Goal: Complete application form

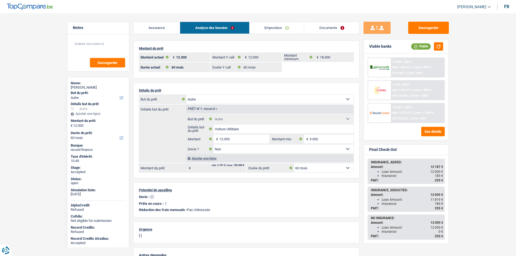
select select "other"
select select "60"
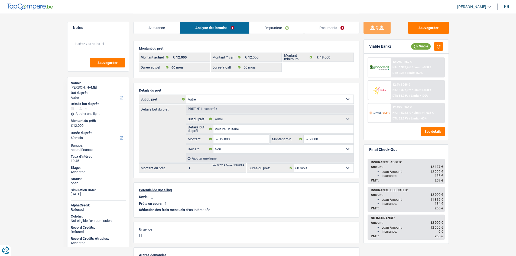
select select "other"
select select "false"
select select "60"
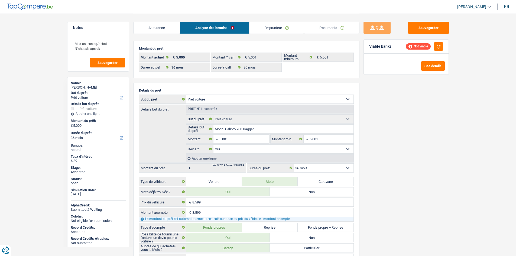
select select "car"
select select "36"
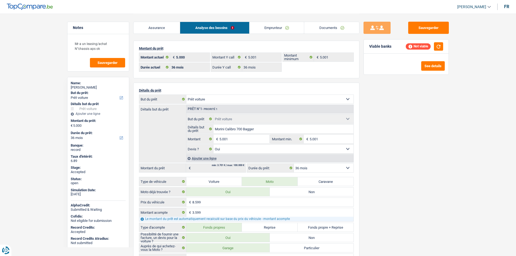
select select "car"
select select "yes"
select select "36"
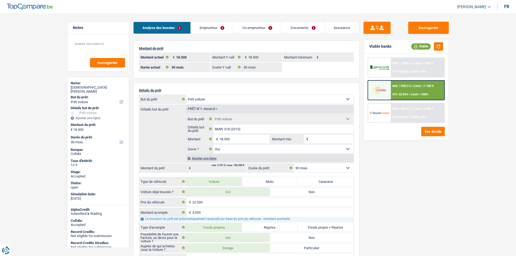
select select "car"
select select "30"
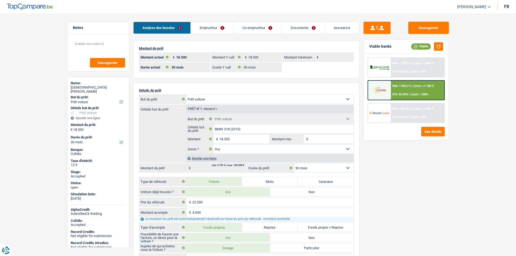
select select "car"
select select "yes"
select select "30"
click at [61, 119] on main "Notes Sauvegarder Name: [DEMOGRAPHIC_DATA][PERSON_NAME] Tcheungo But du prêt: C…" at bounding box center [258, 247] width 516 height 495
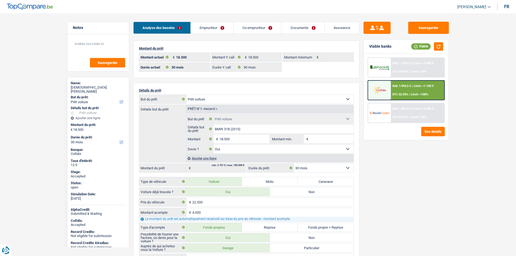
click at [52, 110] on main "Notes Sauvegarder Name: [DEMOGRAPHIC_DATA][PERSON_NAME] Tcheungo But du prêt: C…" at bounding box center [258, 247] width 516 height 495
click at [226, 26] on link "Emprunteur" at bounding box center [212, 28] width 42 height 12
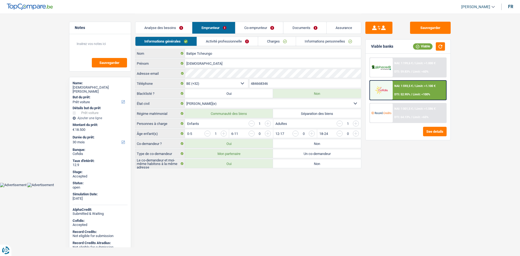
click at [286, 40] on link "Charges" at bounding box center [277, 41] width 38 height 9
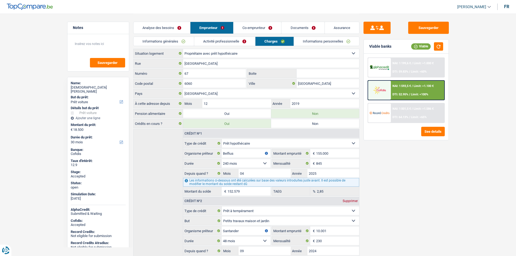
click at [320, 43] on link "Informations personnelles" at bounding box center [326, 41] width 65 height 9
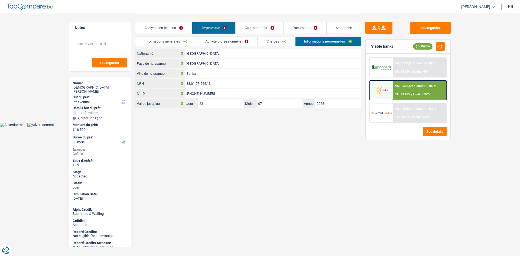
click at [260, 29] on link "Co-emprunteur" at bounding box center [259, 28] width 48 height 12
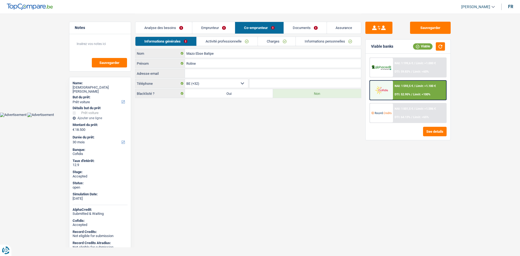
click at [210, 25] on link "Emprunteur" at bounding box center [213, 28] width 42 height 12
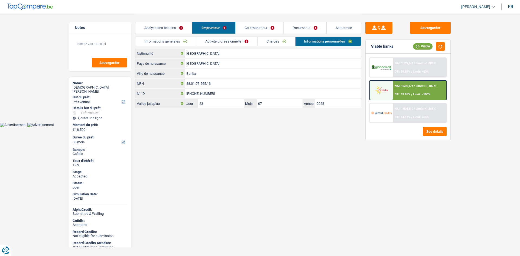
click at [290, 41] on link "Charges" at bounding box center [276, 41] width 38 height 9
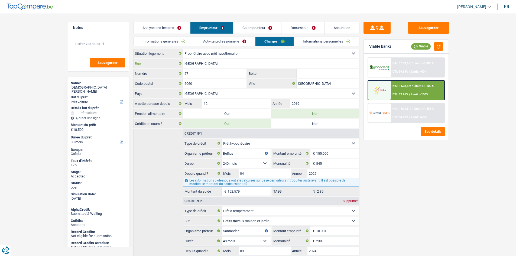
click at [228, 64] on input "[GEOGRAPHIC_DATA]" at bounding box center [271, 63] width 176 height 9
click at [103, 86] on div "[DEMOGRAPHIC_DATA][PERSON_NAME]" at bounding box center [98, 89] width 55 height 8
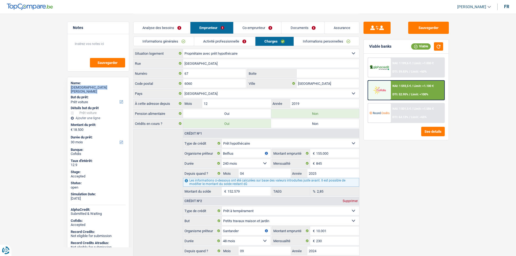
click at [103, 86] on div "[DEMOGRAPHIC_DATA][PERSON_NAME]" at bounding box center [98, 89] width 55 height 8
copy div "[DEMOGRAPHIC_DATA][PERSON_NAME]"
drag, startPoint x: 176, startPoint y: 42, endPoint x: 196, endPoint y: 53, distance: 22.1
click at [176, 42] on link "Informations générales" at bounding box center [163, 41] width 61 height 9
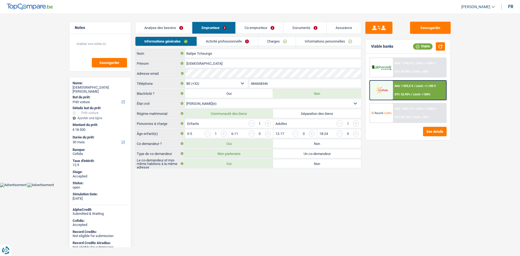
click at [264, 83] on input "484668346" at bounding box center [305, 83] width 112 height 9
click at [206, 41] on link "Activité professionnelle" at bounding box center [227, 41] width 61 height 9
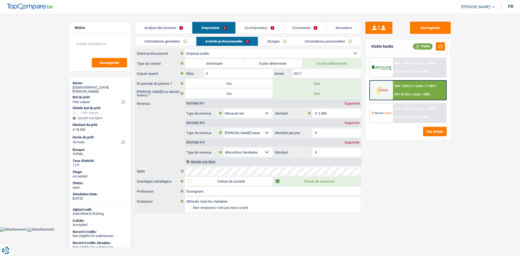
click at [279, 40] on link "Charges" at bounding box center [277, 41] width 38 height 9
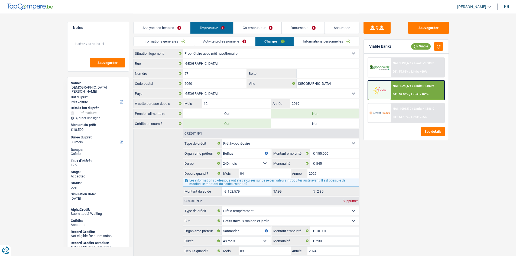
drag, startPoint x: 327, startPoint y: 38, endPoint x: 327, endPoint y: 32, distance: 5.2
click at [327, 38] on link "Informations personnelles" at bounding box center [326, 41] width 65 height 9
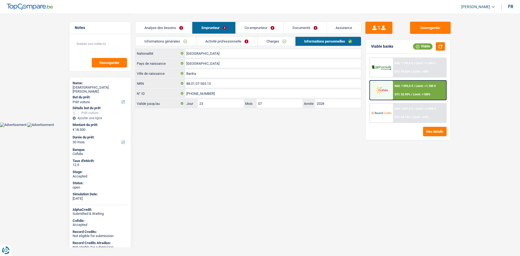
click at [313, 27] on link "Documents" at bounding box center [304, 28] width 43 height 12
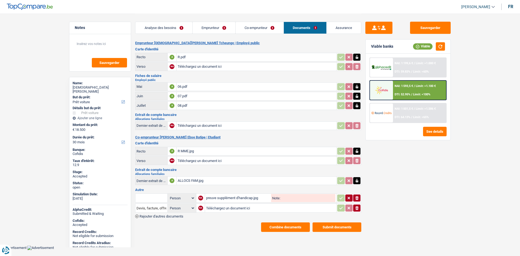
drag, startPoint x: 333, startPoint y: 27, endPoint x: 275, endPoint y: 37, distance: 58.6
click at [333, 27] on link "Assurance" at bounding box center [343, 28] width 35 height 12
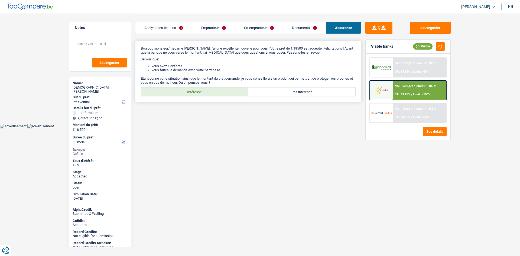
click at [207, 89] on label "Intéressé" at bounding box center [194, 91] width 107 height 9
click at [207, 89] on input "Intéressé" at bounding box center [194, 91] width 107 height 9
radio input "true"
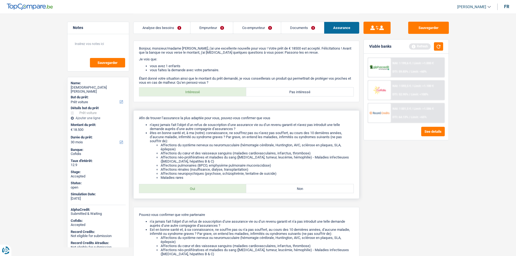
click at [211, 196] on div "Afin de trouver l’assurance la plus adaptée pour vous, pouvez-vous confirmer qu…" at bounding box center [246, 154] width 226 height 88
click at [213, 189] on label "Oui" at bounding box center [192, 188] width 107 height 9
click at [213, 189] on input "Oui" at bounding box center [192, 188] width 107 height 9
radio input "true"
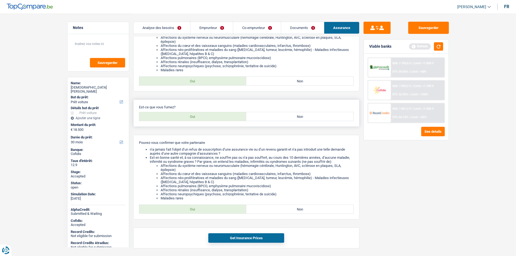
scroll to position [108, 0]
click at [265, 116] on label "Non" at bounding box center [299, 115] width 107 height 9
click at [265, 116] on input "Non" at bounding box center [299, 115] width 107 height 9
radio input "true"
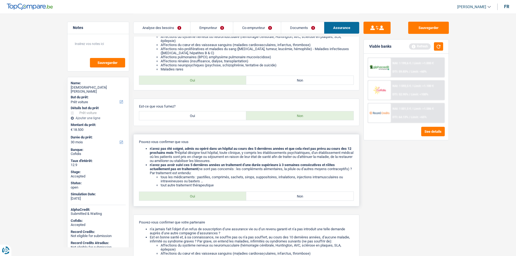
click at [206, 199] on label "Oui" at bounding box center [192, 196] width 107 height 9
click at [206, 199] on input "Oui" at bounding box center [192, 196] width 107 height 9
radio input "true"
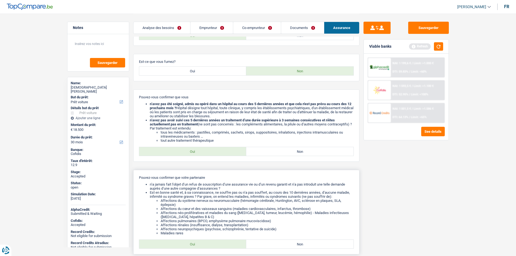
scroll to position [206, 0]
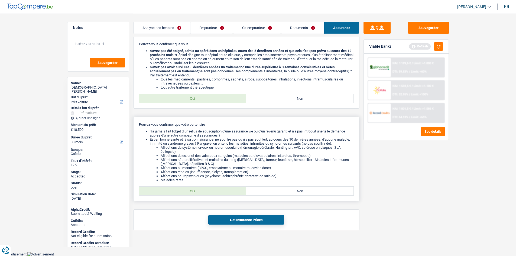
click at [218, 187] on label "Oui" at bounding box center [192, 190] width 107 height 9
click at [218, 187] on input "Oui" at bounding box center [192, 190] width 107 height 9
radio input "true"
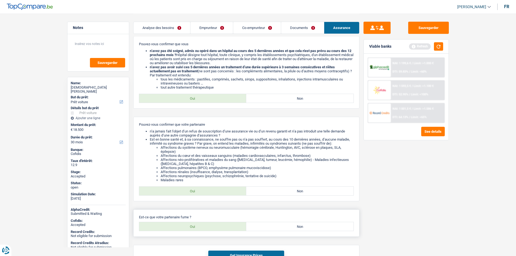
click at [290, 231] on div "Est-ce que votre partenaire fume ? Oui Non Tous les champs sont obligatoires. V…" at bounding box center [246, 222] width 226 height 27
click at [290, 229] on label "Non" at bounding box center [299, 226] width 107 height 9
click at [290, 229] on input "Non" at bounding box center [299, 226] width 107 height 9
radio input "true"
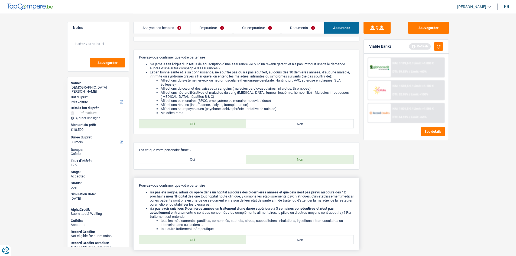
scroll to position [322, 0]
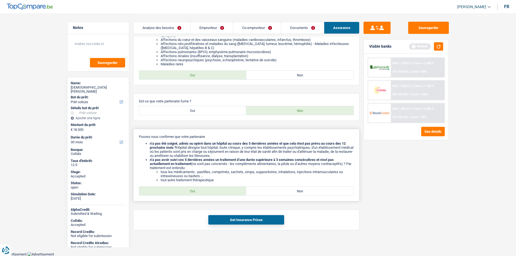
click at [207, 190] on label "Oui" at bounding box center [192, 190] width 107 height 9
click at [207, 190] on input "Oui" at bounding box center [192, 190] width 107 height 9
radio input "true"
click at [255, 219] on button "Get Insurance Prices" at bounding box center [246, 219] width 76 height 9
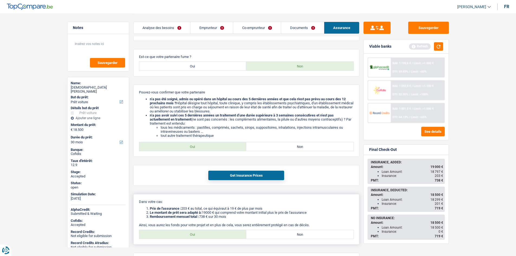
scroll to position [400, 0]
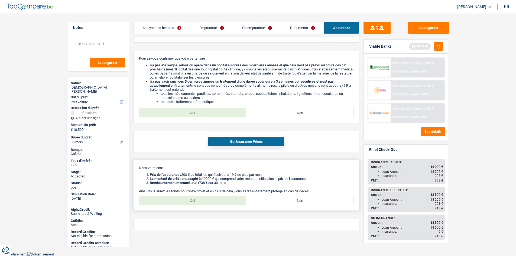
click at [201, 199] on label "Oui" at bounding box center [192, 200] width 107 height 9
click at [201, 199] on input "Oui" at bounding box center [192, 200] width 107 height 9
radio input "true"
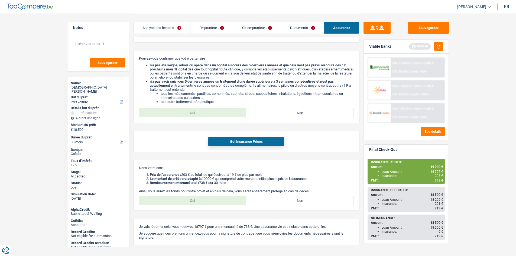
click at [406, 105] on div "NAI: 1 001,5 € / Limit: >1.586 € DTI: 64.13% / Limit: <65%" at bounding box center [417, 112] width 53 height 19
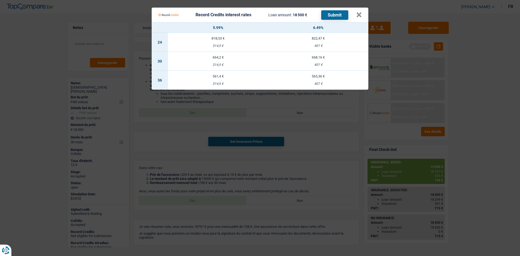
click at [413, 87] on Credits "Record Credits interest rates Loan amount: 18 500 € Submit × 5.99% 6.49% 24 818…" at bounding box center [260, 128] width 520 height 256
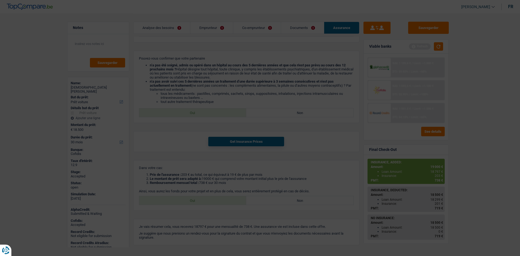
click at [413, 87] on div "NAI: 1 593,5 € / Limit: >1.100 €" at bounding box center [412, 86] width 41 height 4
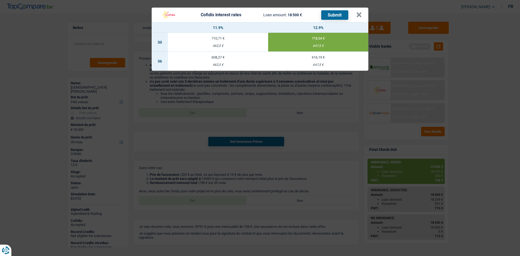
click at [41, 112] on div "Cofidis interest rates Loan amount: 18 500 € Submit × 11.9% 12.9% 30 710,71 € 4…" at bounding box center [260, 128] width 520 height 256
